Goal: Transaction & Acquisition: Purchase product/service

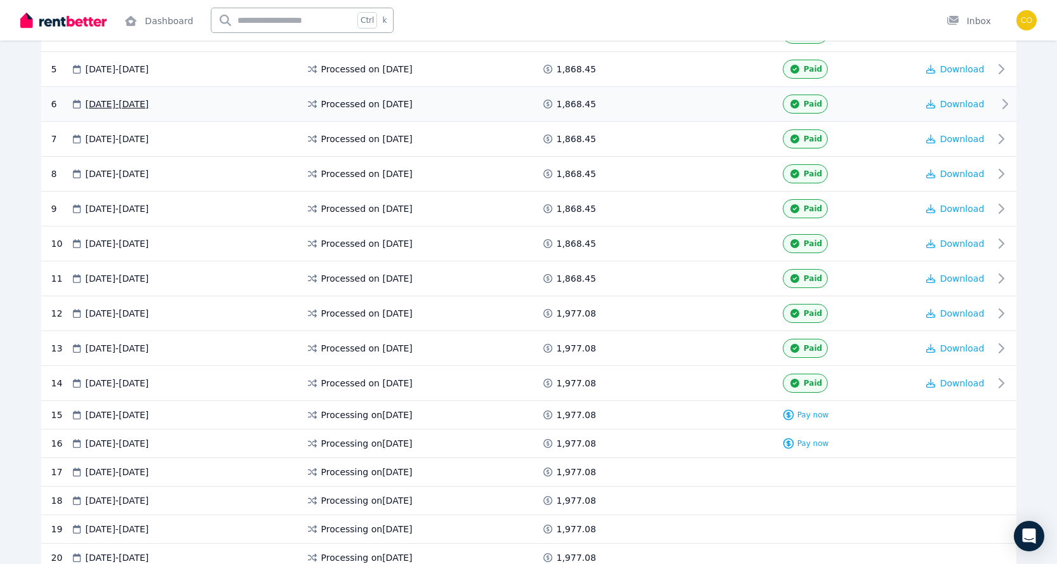
scroll to position [508, 0]
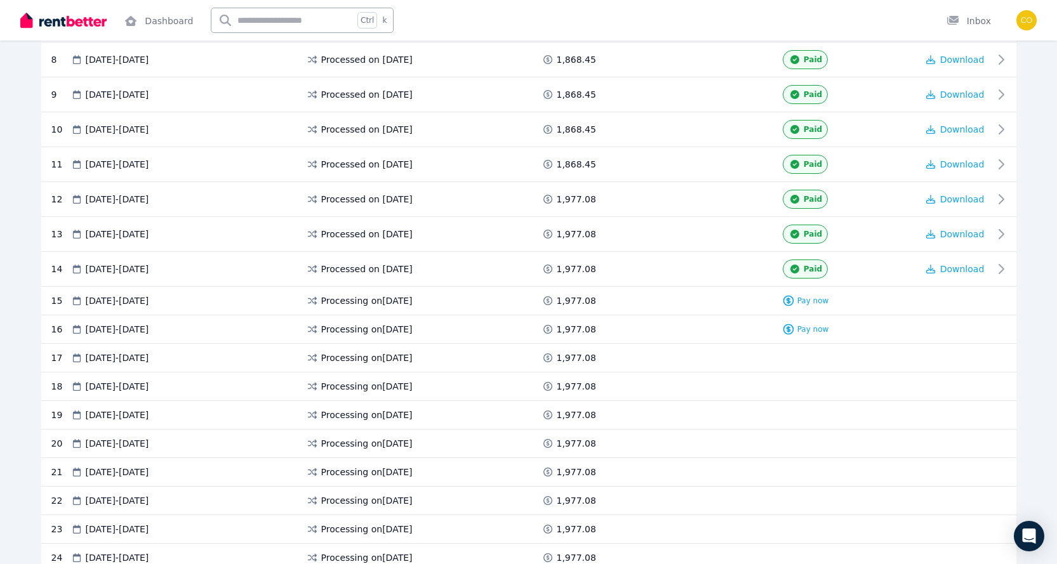
click at [806, 294] on div "15 19 Aug 2025 - 18 Sep 2025 Processing on 18 Aug 2025 1,977.08 Pay now" at bounding box center [528, 301] width 975 height 29
click at [804, 296] on span "Pay now" at bounding box center [813, 301] width 32 height 10
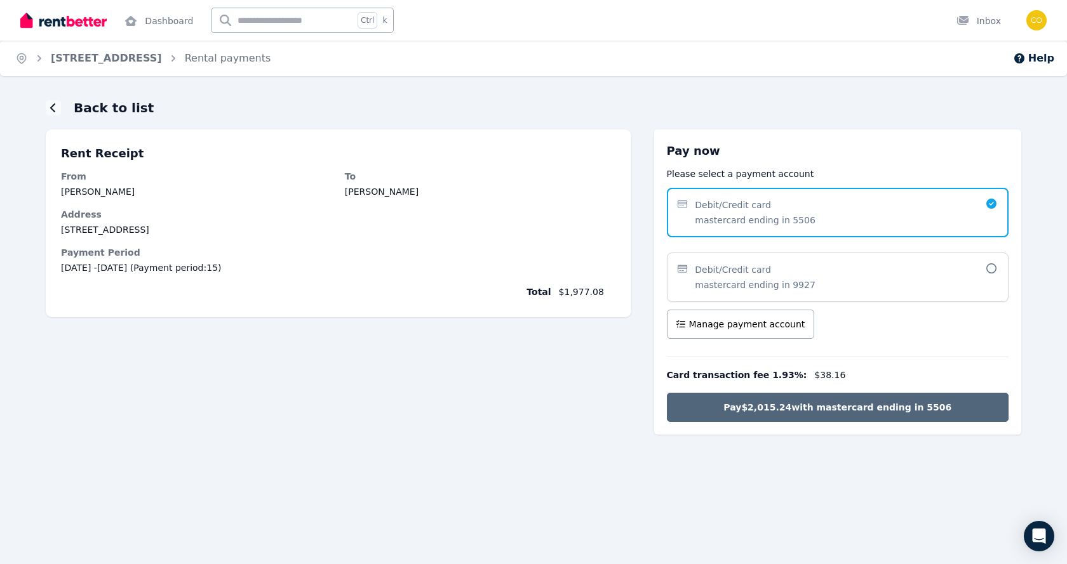
click at [908, 408] on span "Pay $2,015.24 with mastercard ending in 5506" at bounding box center [837, 407] width 228 height 13
